Goal: Task Accomplishment & Management: Manage account settings

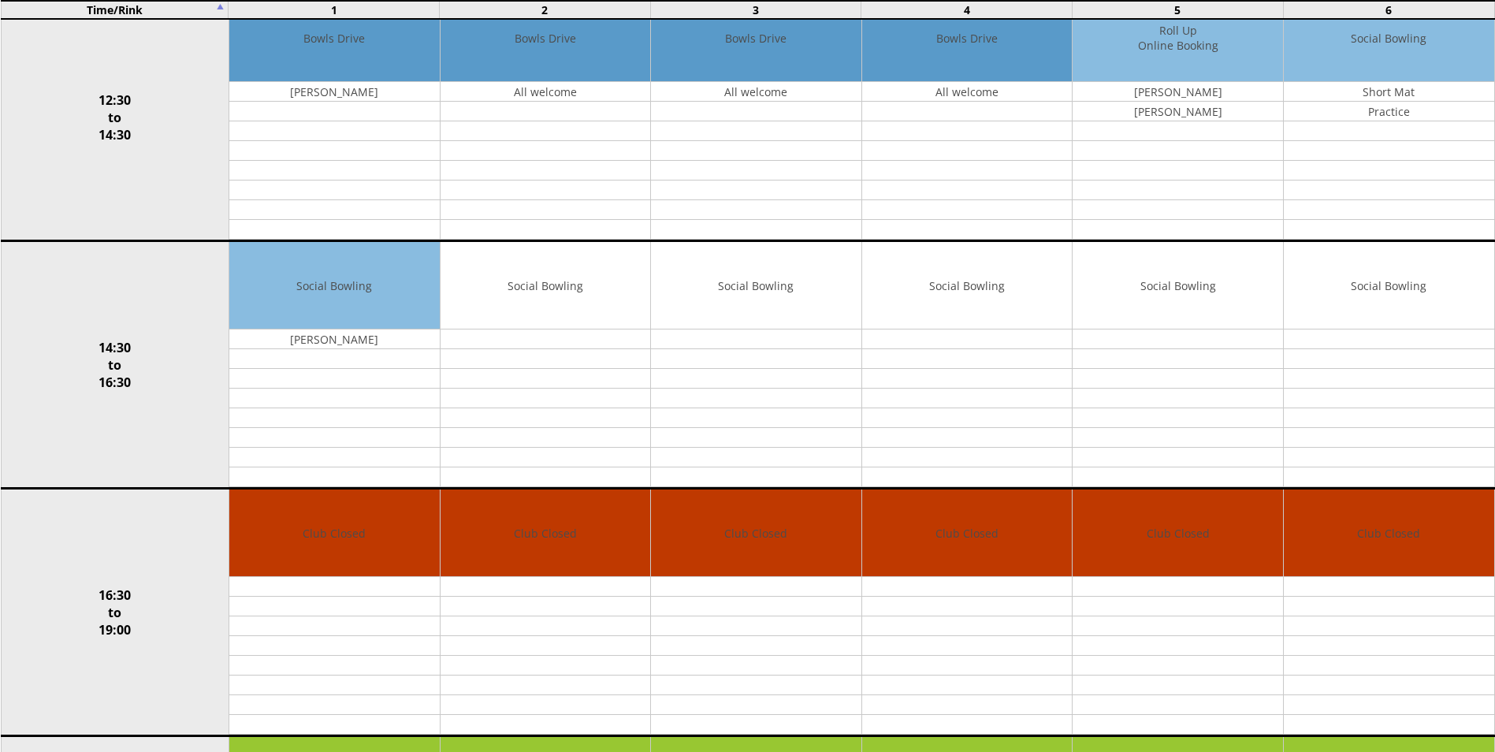
scroll to position [630, 0]
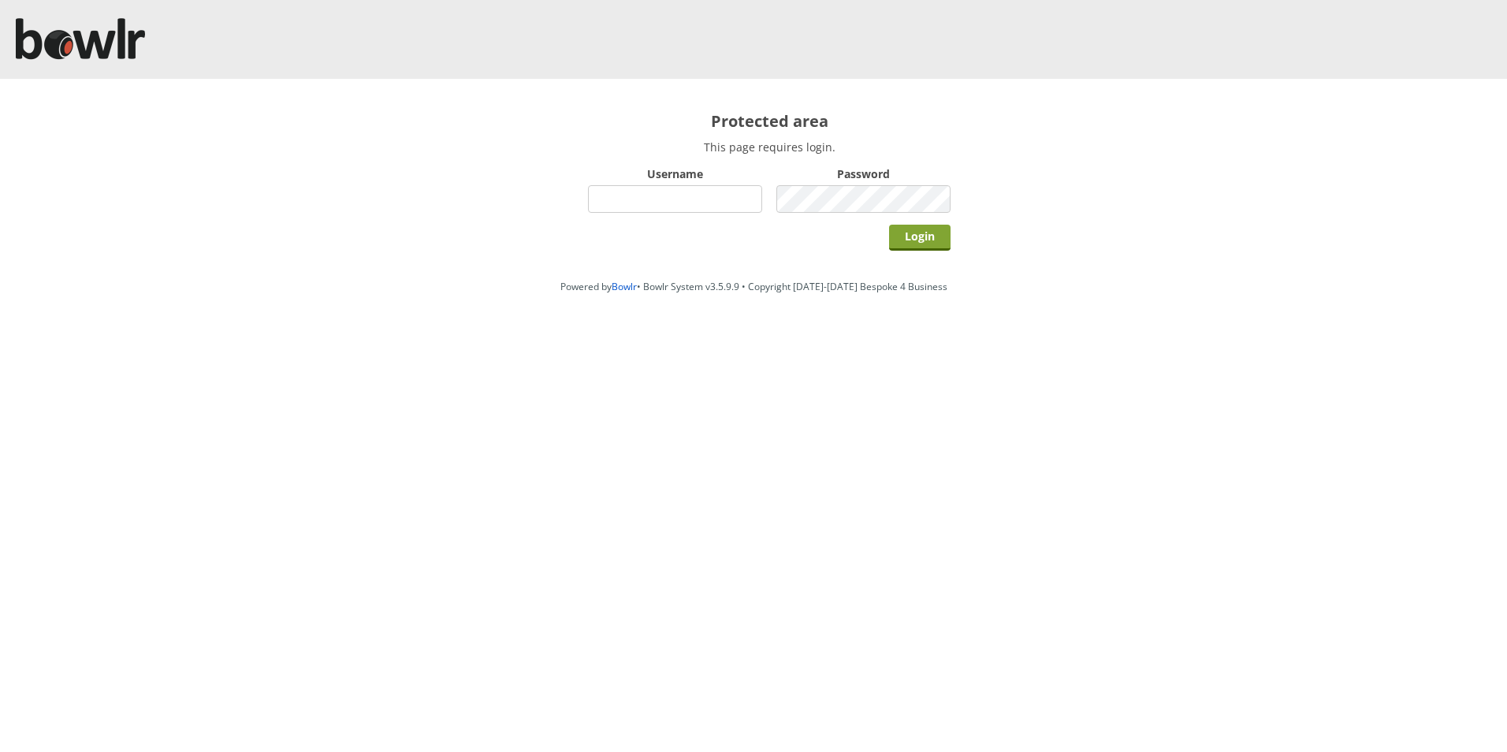
type input "hornseaindoorbowlsclub"
click at [916, 232] on input "Login" at bounding box center [919, 238] width 61 height 26
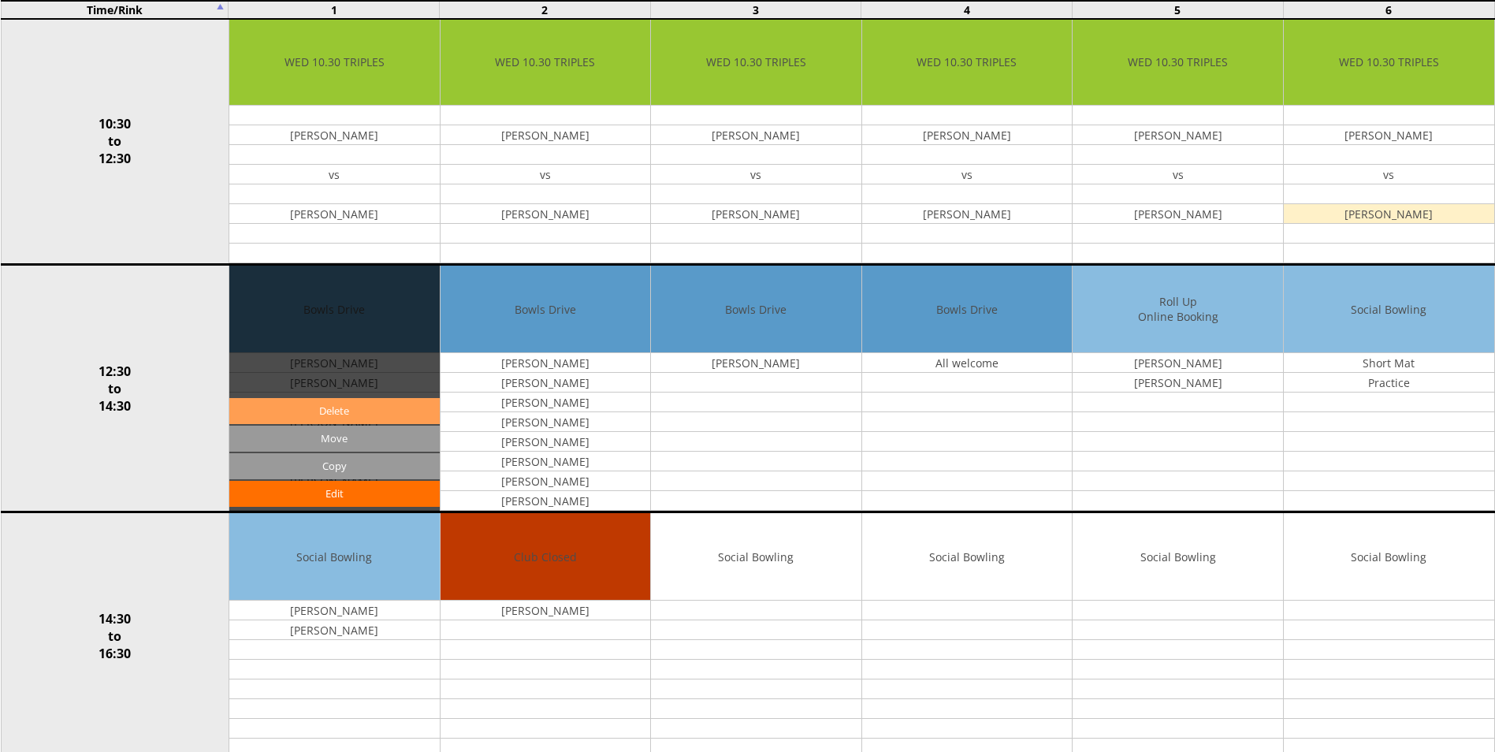
scroll to position [473, 0]
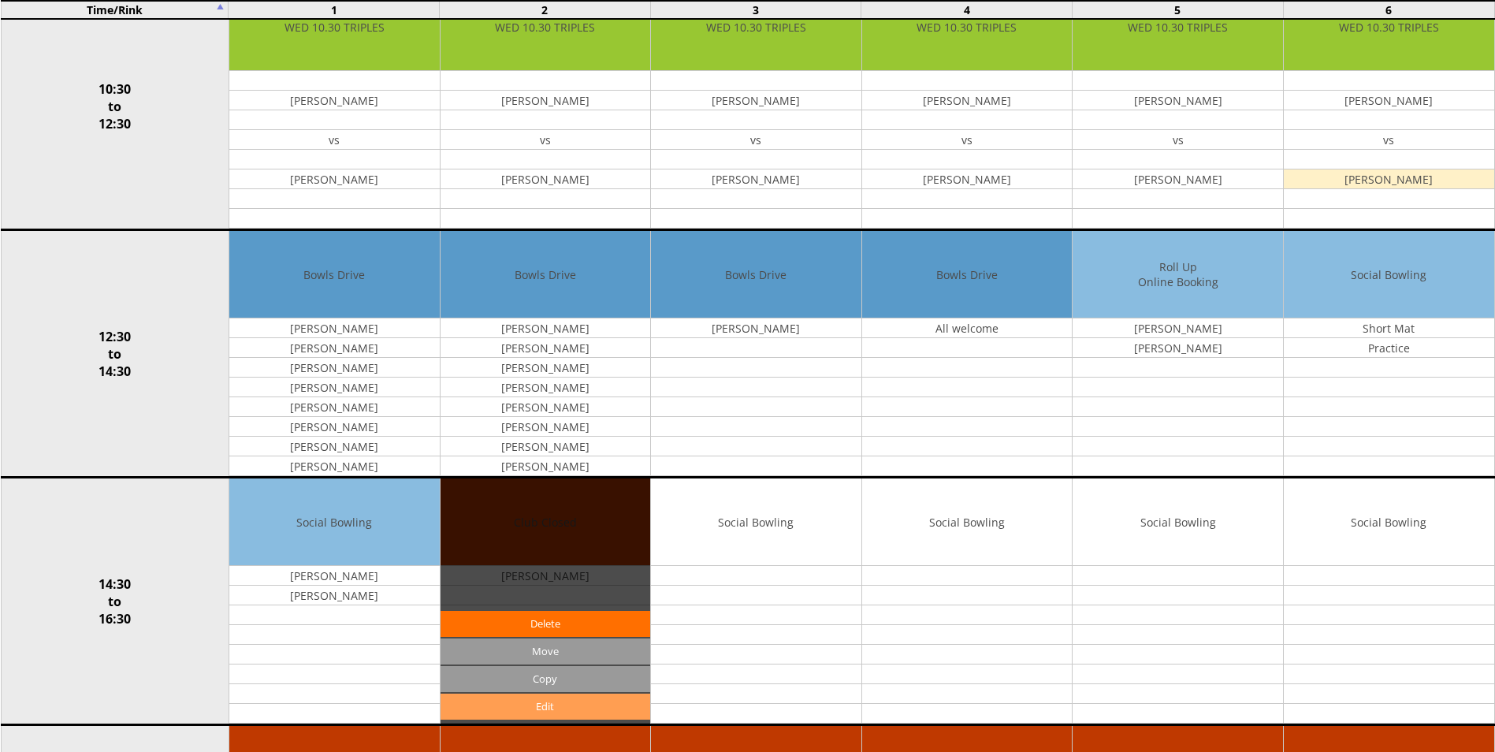
click at [542, 703] on link "Edit" at bounding box center [546, 706] width 210 height 26
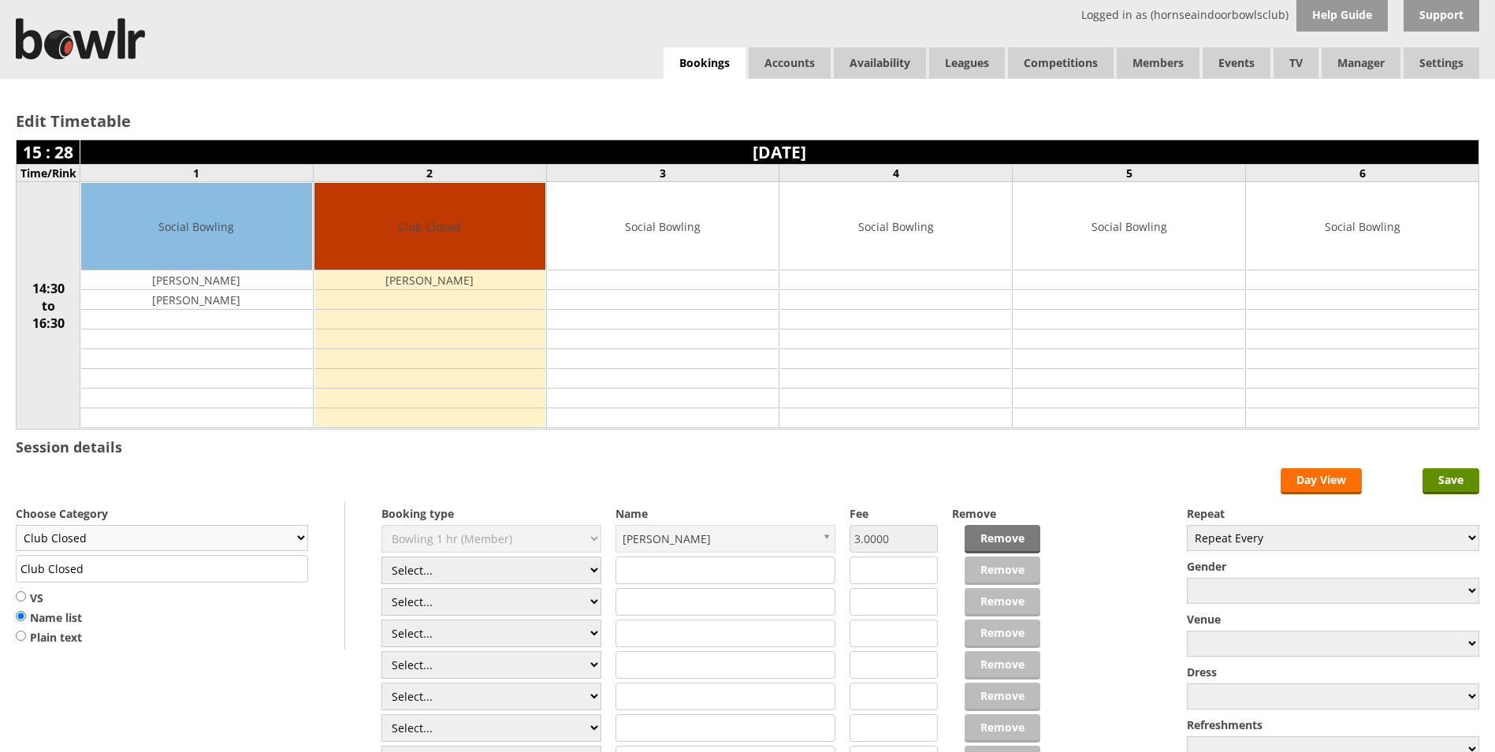
click at [302, 537] on select "Club Closed Singles League Triples League Pairs League Friendly Social Bowling …" at bounding box center [162, 538] width 292 height 26
select select "132"
click at [16, 525] on select "Club Closed Singles League Triples League Pairs League Friendly Social Bowling …" at bounding box center [162, 538] width 292 height 26
type input "Social Bowling"
click at [1434, 474] on input "Save" at bounding box center [1450, 481] width 57 height 26
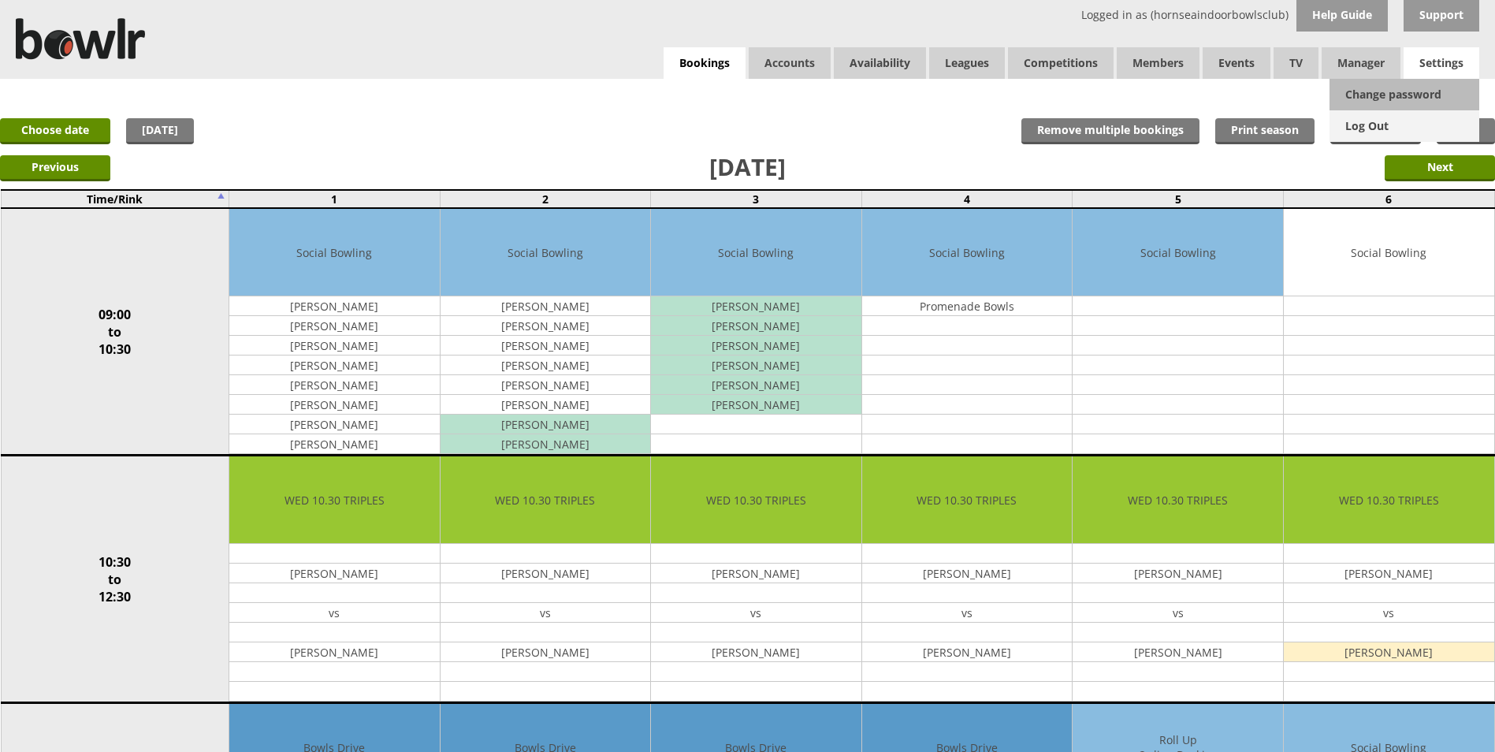
click at [1391, 125] on link "Log Out" at bounding box center [1404, 126] width 150 height 32
